Goal: Transaction & Acquisition: Book appointment/travel/reservation

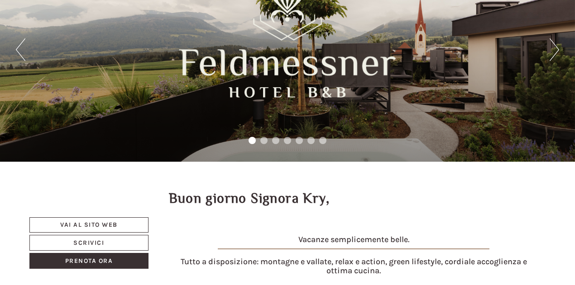
scroll to position [44, 0]
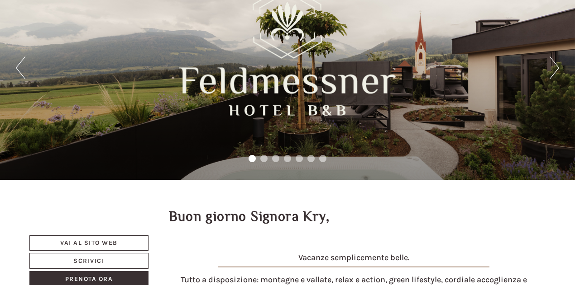
click at [556, 66] on button "Next" at bounding box center [554, 68] width 10 height 23
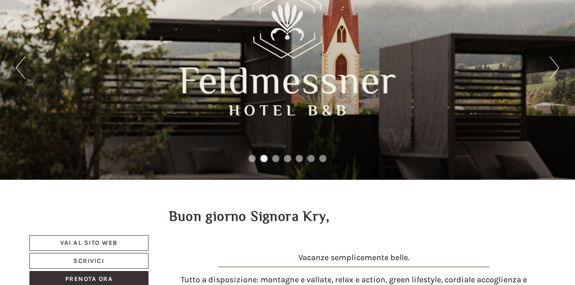
click at [556, 66] on button "Next" at bounding box center [554, 68] width 10 height 23
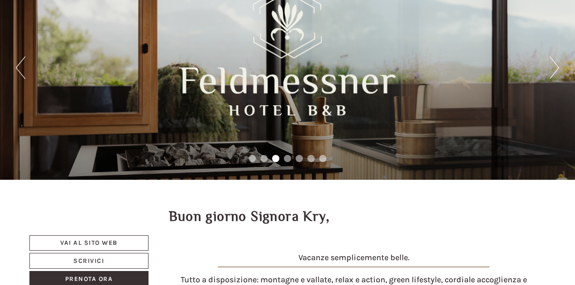
click at [556, 66] on button "Next" at bounding box center [554, 68] width 10 height 23
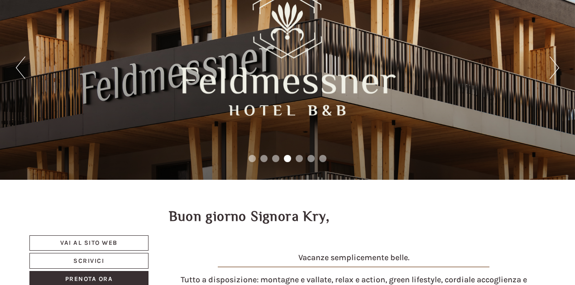
click at [556, 66] on button "Next" at bounding box center [554, 68] width 10 height 23
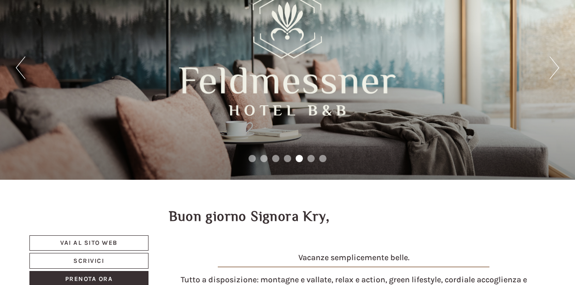
click at [556, 66] on button "Next" at bounding box center [554, 68] width 10 height 23
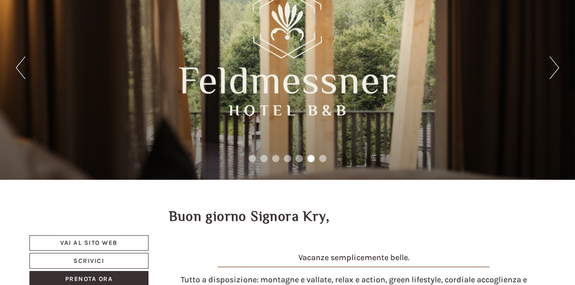
click at [556, 66] on button "Next" at bounding box center [554, 68] width 10 height 23
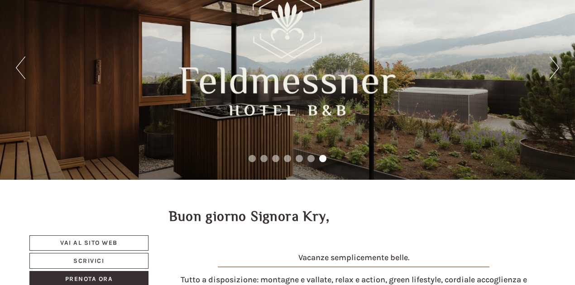
click at [556, 66] on button "Next" at bounding box center [554, 68] width 10 height 23
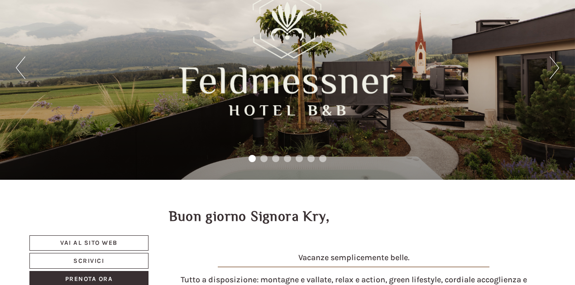
click at [556, 66] on button "Next" at bounding box center [554, 68] width 10 height 23
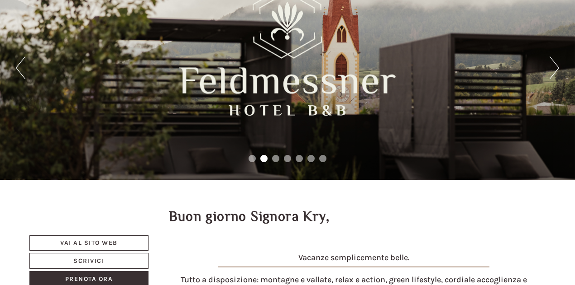
click at [556, 66] on button "Next" at bounding box center [554, 68] width 10 height 23
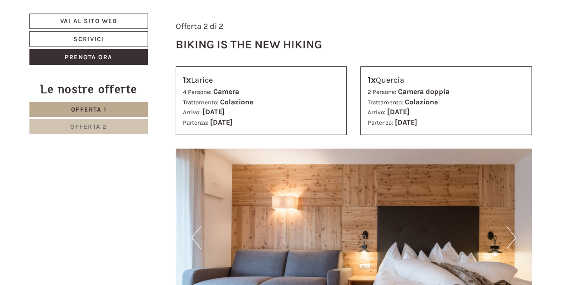
scroll to position [1311, 0]
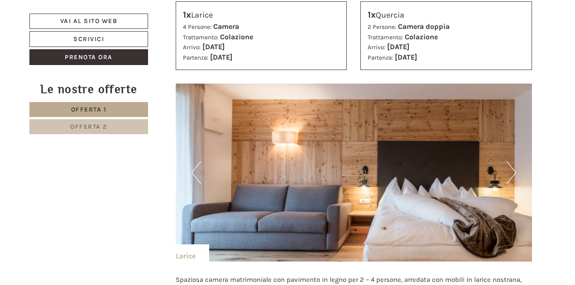
click at [513, 164] on button "Next" at bounding box center [511, 173] width 10 height 23
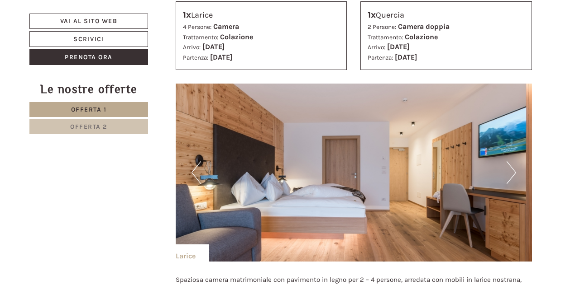
click at [512, 163] on button "Next" at bounding box center [511, 173] width 10 height 23
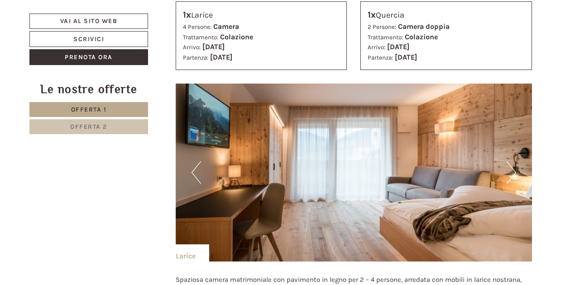
click at [512, 163] on button "Next" at bounding box center [511, 173] width 10 height 23
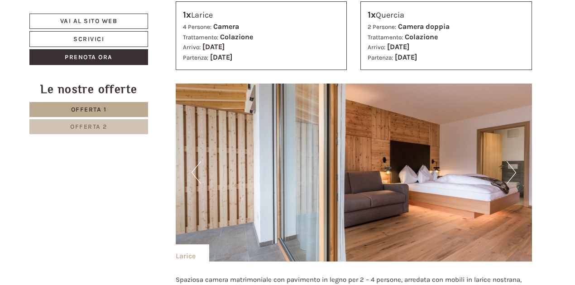
click at [512, 163] on button "Next" at bounding box center [511, 173] width 10 height 23
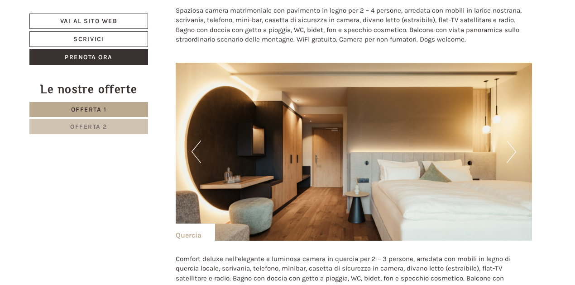
scroll to position [1583, 0]
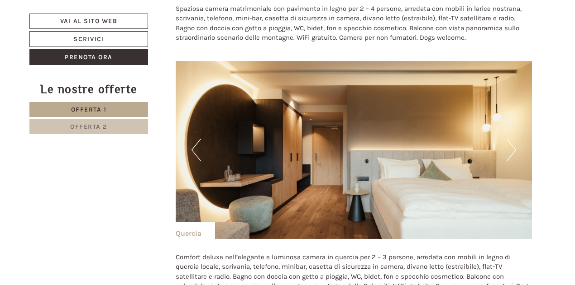
click at [509, 140] on button "Next" at bounding box center [511, 150] width 10 height 23
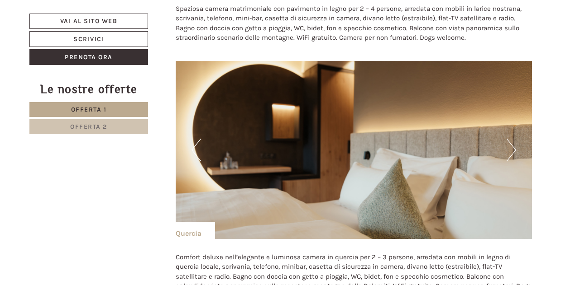
click at [509, 140] on button "Next" at bounding box center [511, 150] width 10 height 23
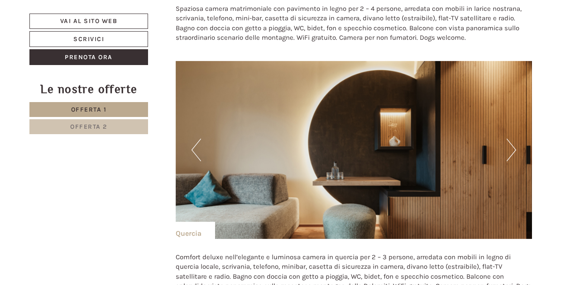
click at [509, 140] on button "Next" at bounding box center [511, 150] width 10 height 23
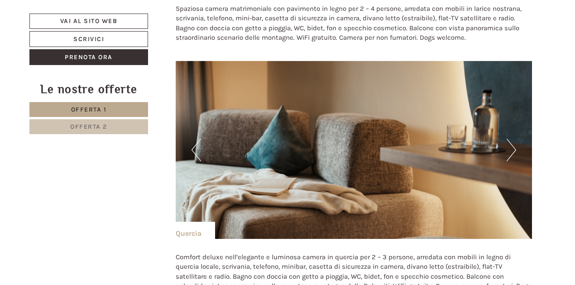
click at [509, 140] on button "Next" at bounding box center [511, 150] width 10 height 23
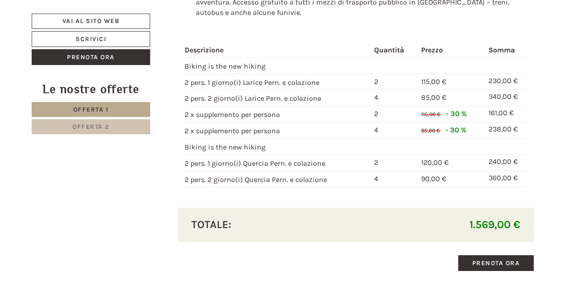
scroll to position [2126, 0]
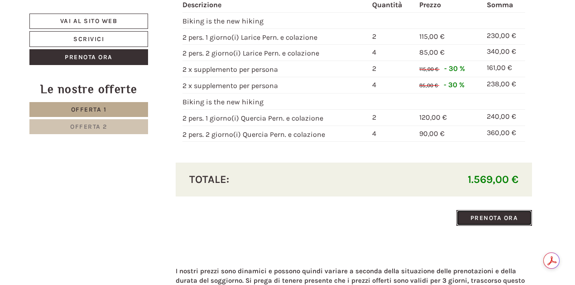
click at [491, 210] on link "Prenota ora" at bounding box center [494, 218] width 76 height 16
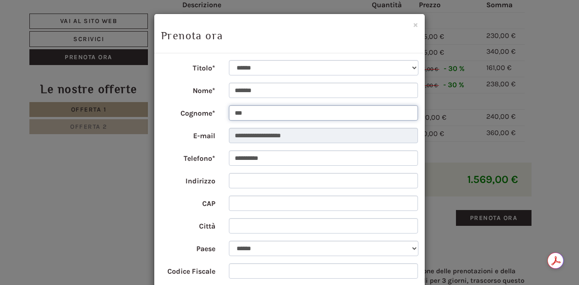
click at [266, 112] on input "***" at bounding box center [324, 112] width 190 height 15
drag, startPoint x: 266, startPoint y: 112, endPoint x: 164, endPoint y: 105, distance: 102.4
click at [162, 106] on div "Cognome* ***" at bounding box center [289, 113] width 271 height 16
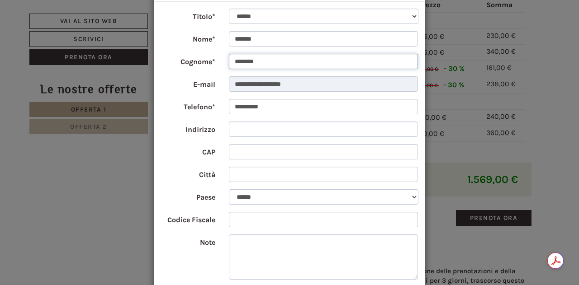
scroll to position [11, 0]
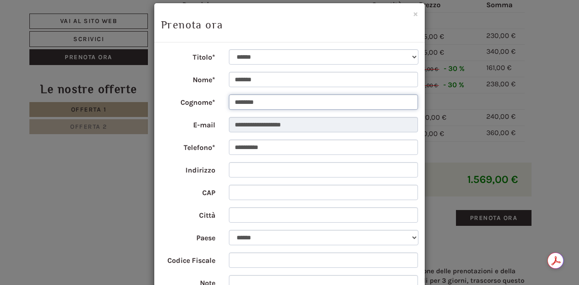
type input "********"
click at [240, 79] on input "*******" at bounding box center [324, 79] width 190 height 15
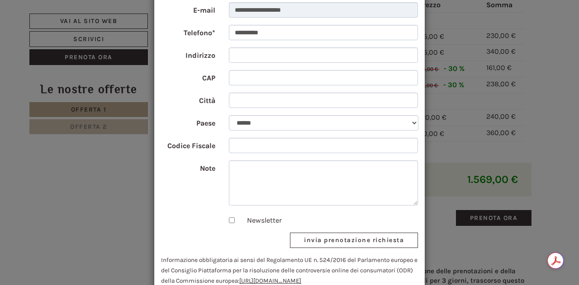
scroll to position [147, 0]
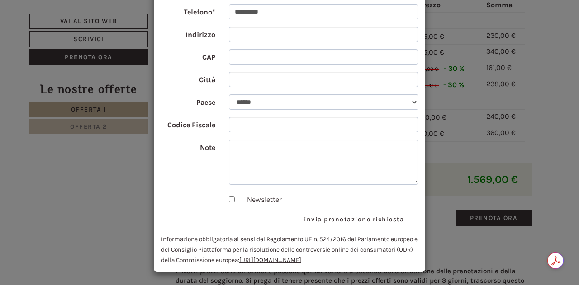
type input "*******"
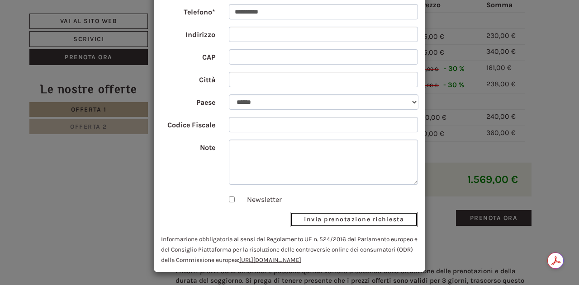
click at [360, 222] on button "invia prenotazione richiesta" at bounding box center [354, 219] width 128 height 15
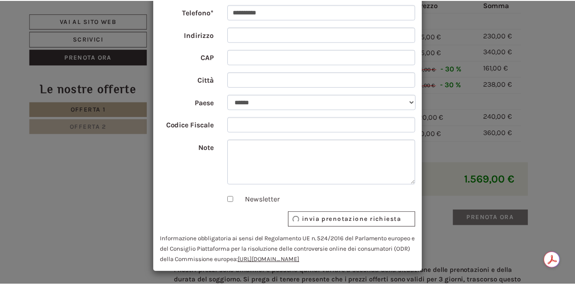
scroll to position [0, 0]
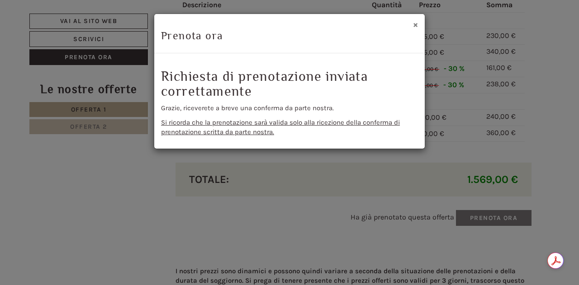
click at [414, 24] on button "×" at bounding box center [415, 25] width 5 height 10
